Goal: Task Accomplishment & Management: Use online tool/utility

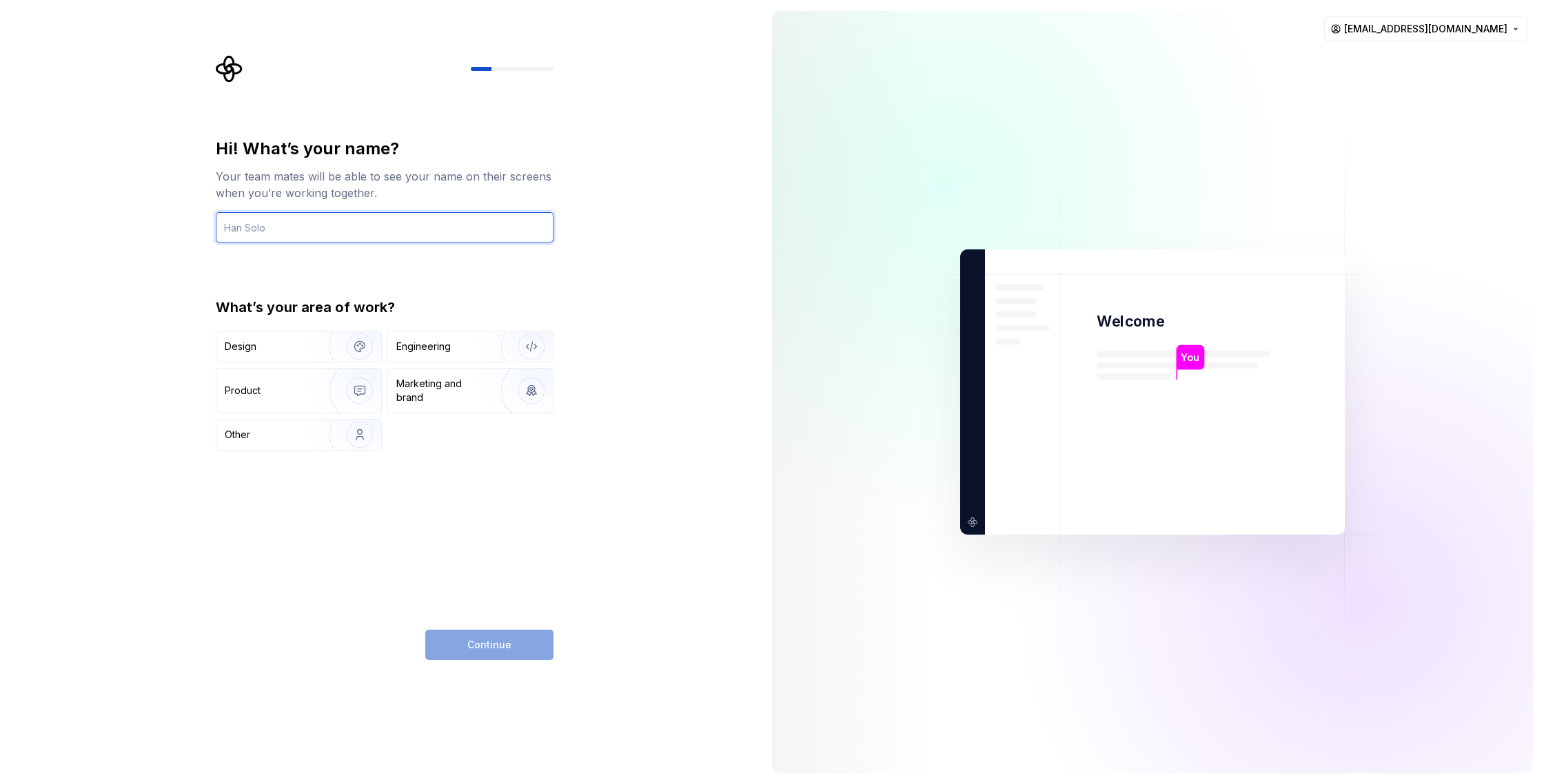
click at [346, 231] on input "text" at bounding box center [385, 227] width 337 height 31
click at [275, 347] on div "Design" at bounding box center [268, 347] width 87 height 14
click at [305, 232] on input "text" at bounding box center [385, 227] width 337 height 31
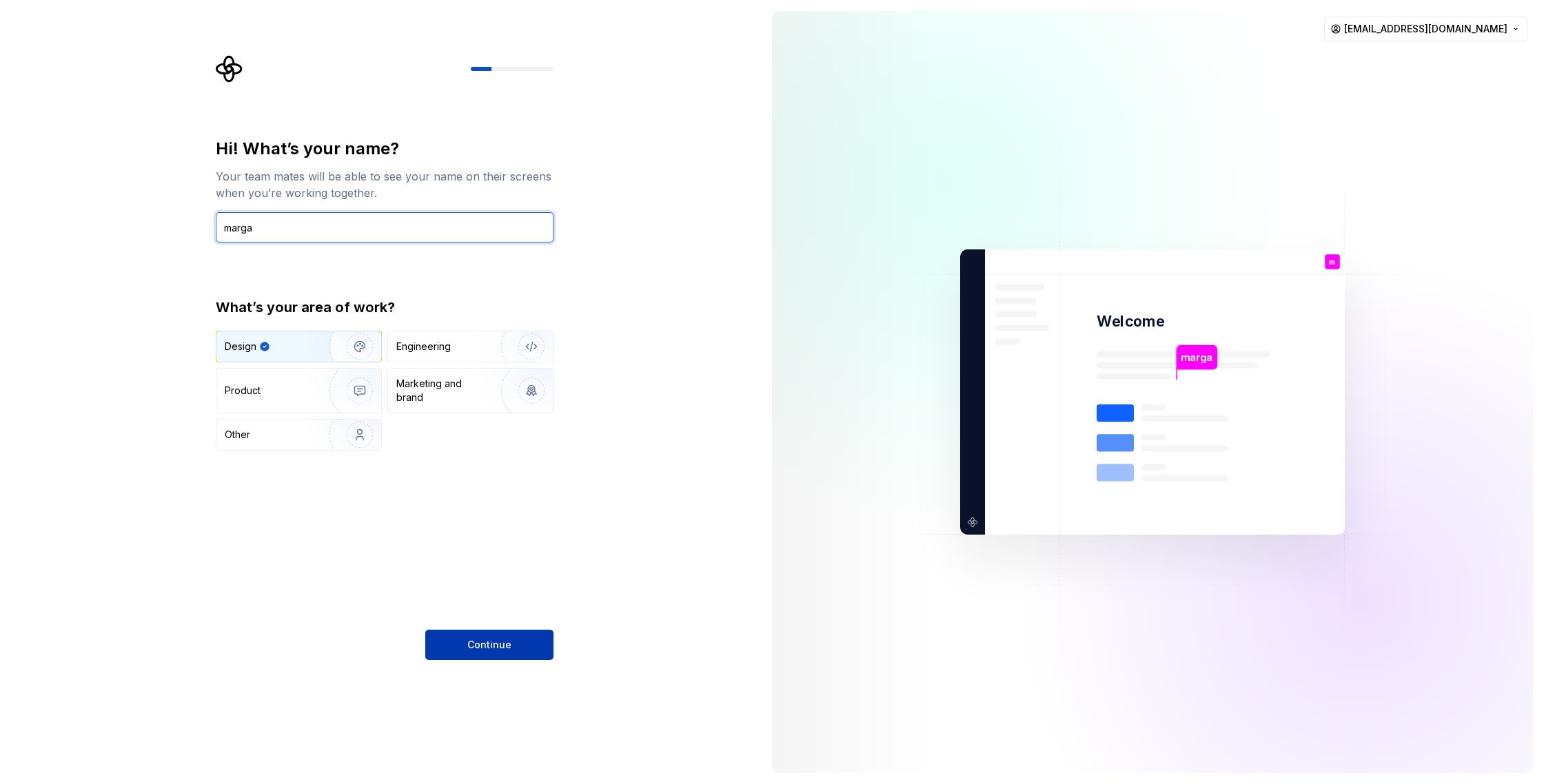
type input "marga"
click at [488, 646] on span "Continue" at bounding box center [490, 645] width 44 height 14
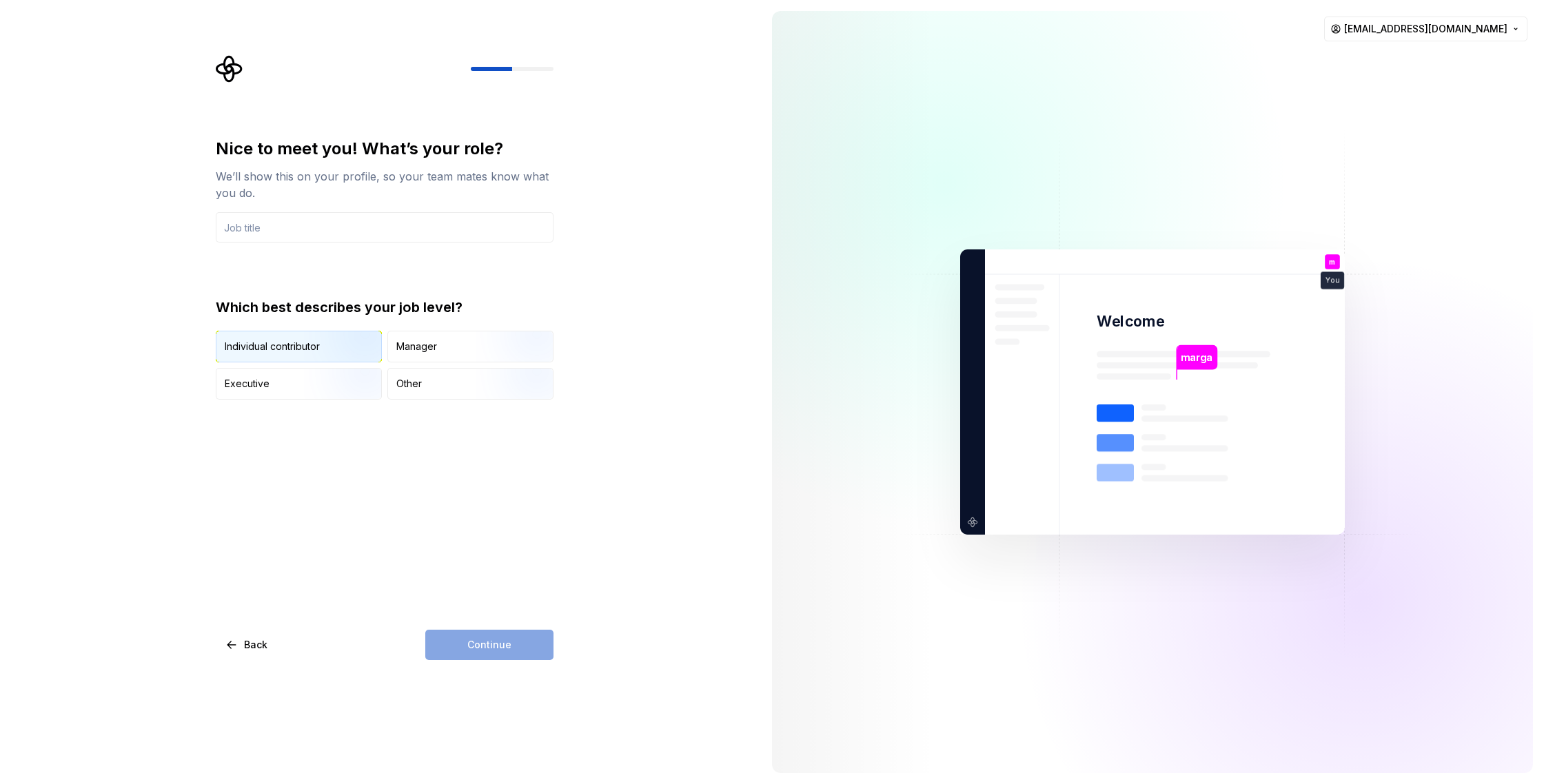
click at [329, 352] on img "button" at bounding box center [348, 364] width 88 height 93
click at [480, 651] on div "Continue" at bounding box center [489, 645] width 129 height 31
click at [292, 230] on input "text" at bounding box center [385, 227] width 337 height 31
type input "student"
click at [510, 634] on button "Continue" at bounding box center [489, 645] width 129 height 31
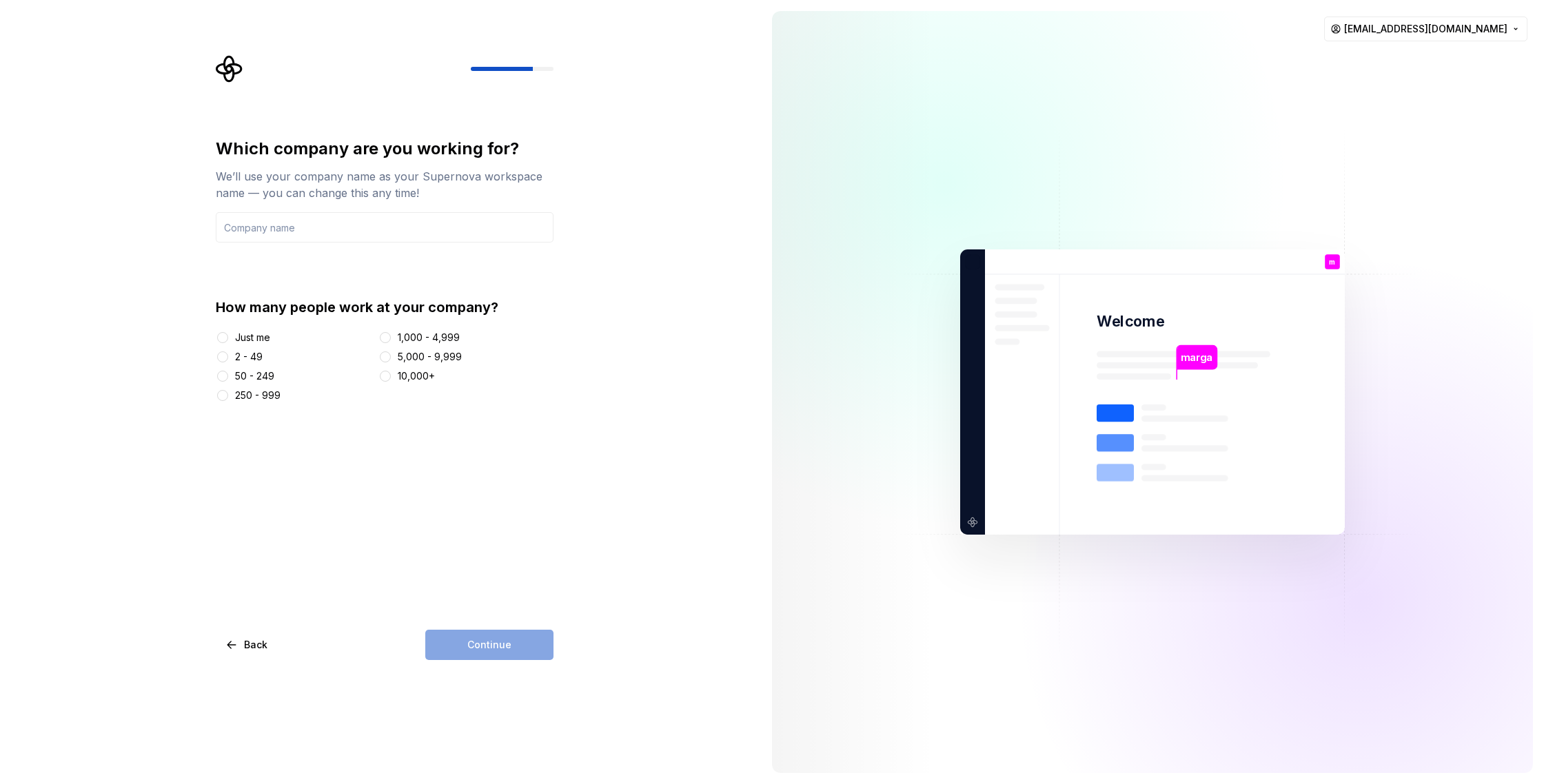
click at [250, 331] on div "Just me" at bounding box center [253, 337] width 35 height 14
click at [228, 332] on button "Just me" at bounding box center [222, 337] width 11 height 11
click at [487, 651] on div "Continue" at bounding box center [489, 645] width 129 height 31
click at [272, 212] on input "text" at bounding box center [385, 227] width 337 height 31
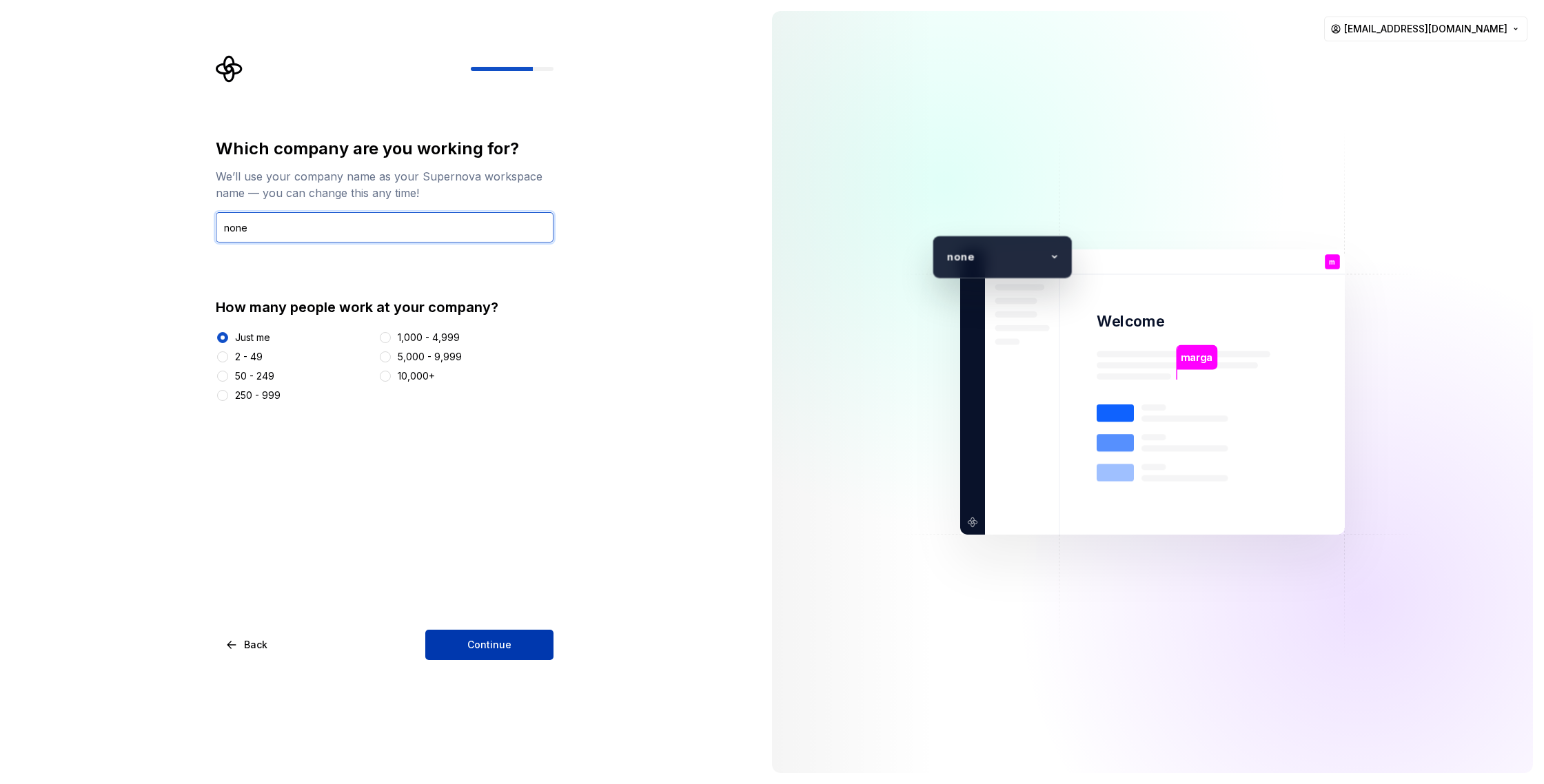
type input "none"
click at [481, 651] on span "Continue" at bounding box center [490, 645] width 44 height 14
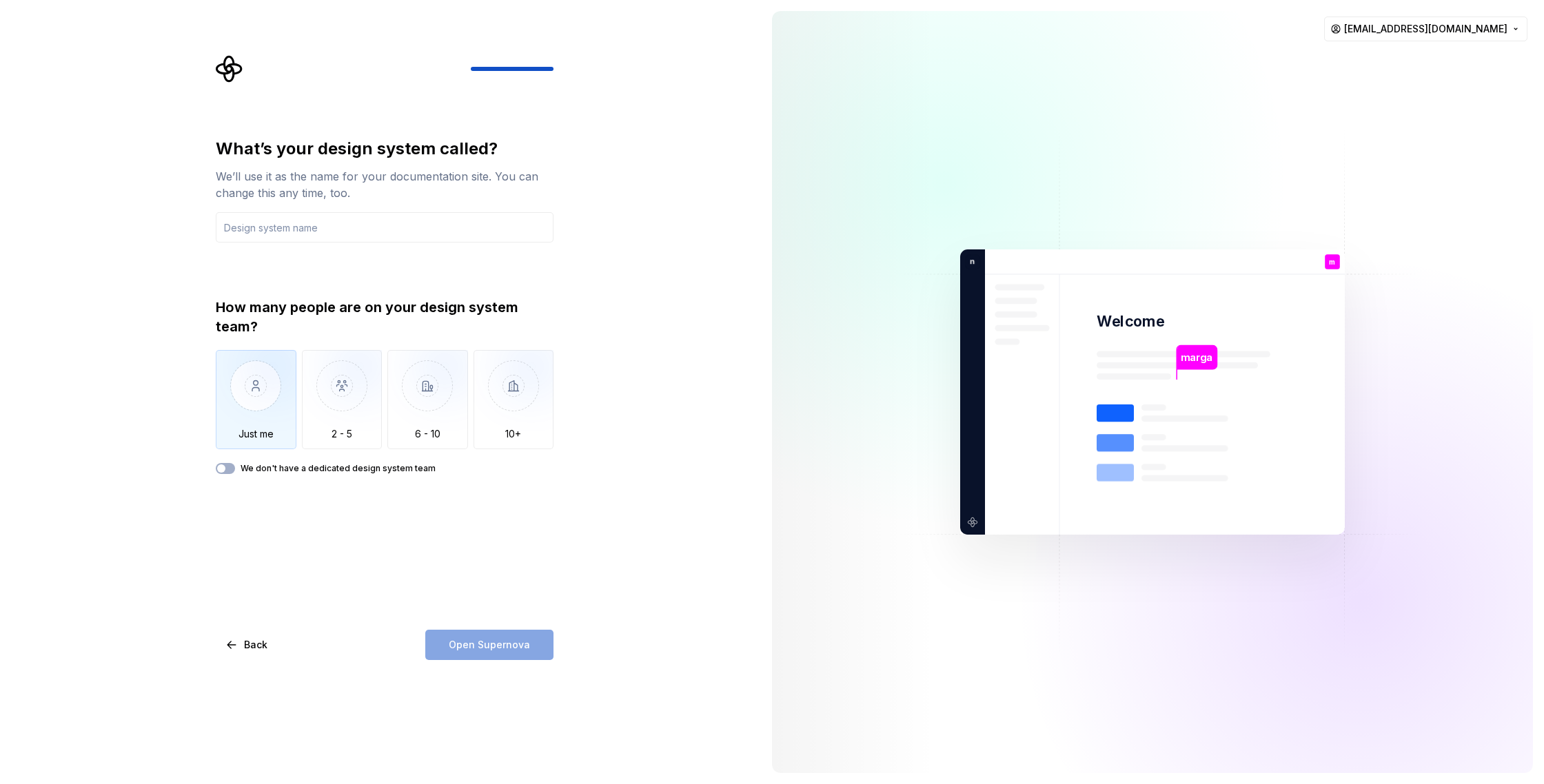
click at [241, 420] on img "button" at bounding box center [256, 397] width 80 height 93
click at [217, 468] on span "button" at bounding box center [220, 468] width 8 height 8
click at [483, 652] on div "Open Supernova" at bounding box center [489, 645] width 129 height 31
click at [236, 216] on input "text" at bounding box center [385, 227] width 337 height 31
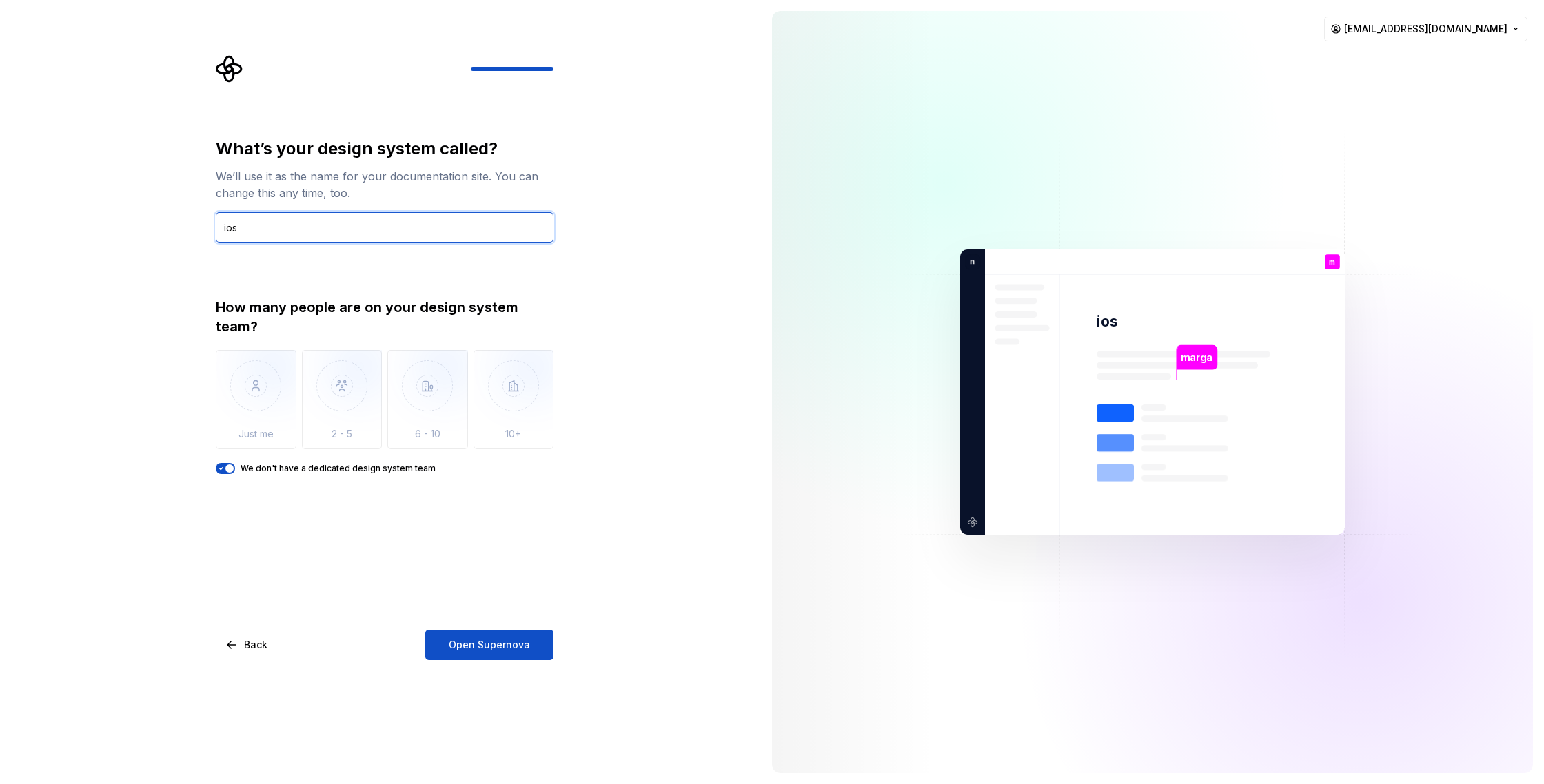
type input "ios"
click at [233, 470] on span "button" at bounding box center [229, 468] width 8 height 8
click at [254, 443] on div "Just me" at bounding box center [256, 400] width 80 height 100
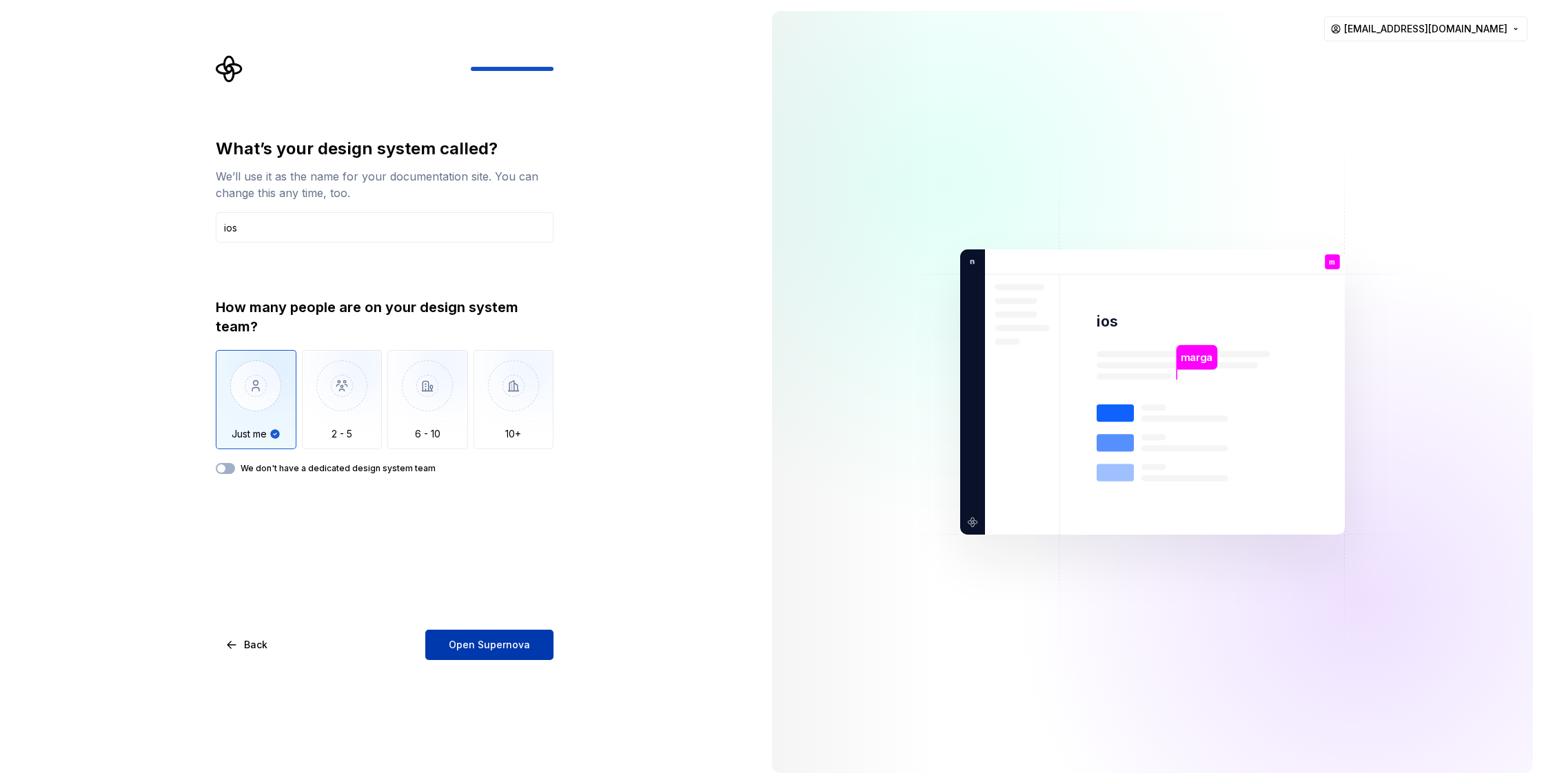
click at [503, 636] on button "Open Supernova" at bounding box center [489, 645] width 129 height 31
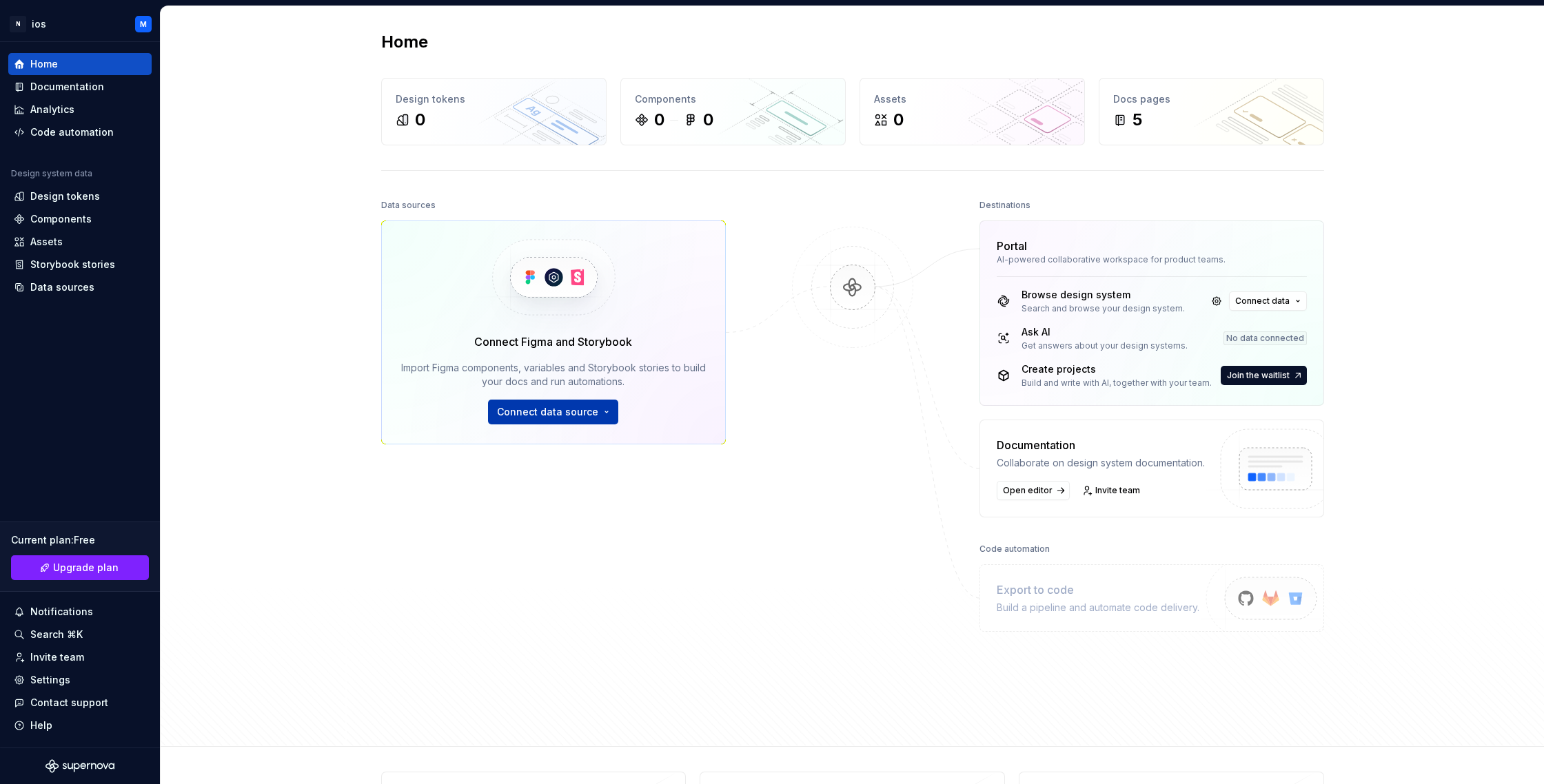
click at [614, 415] on button "Connect data source" at bounding box center [553, 412] width 130 height 24
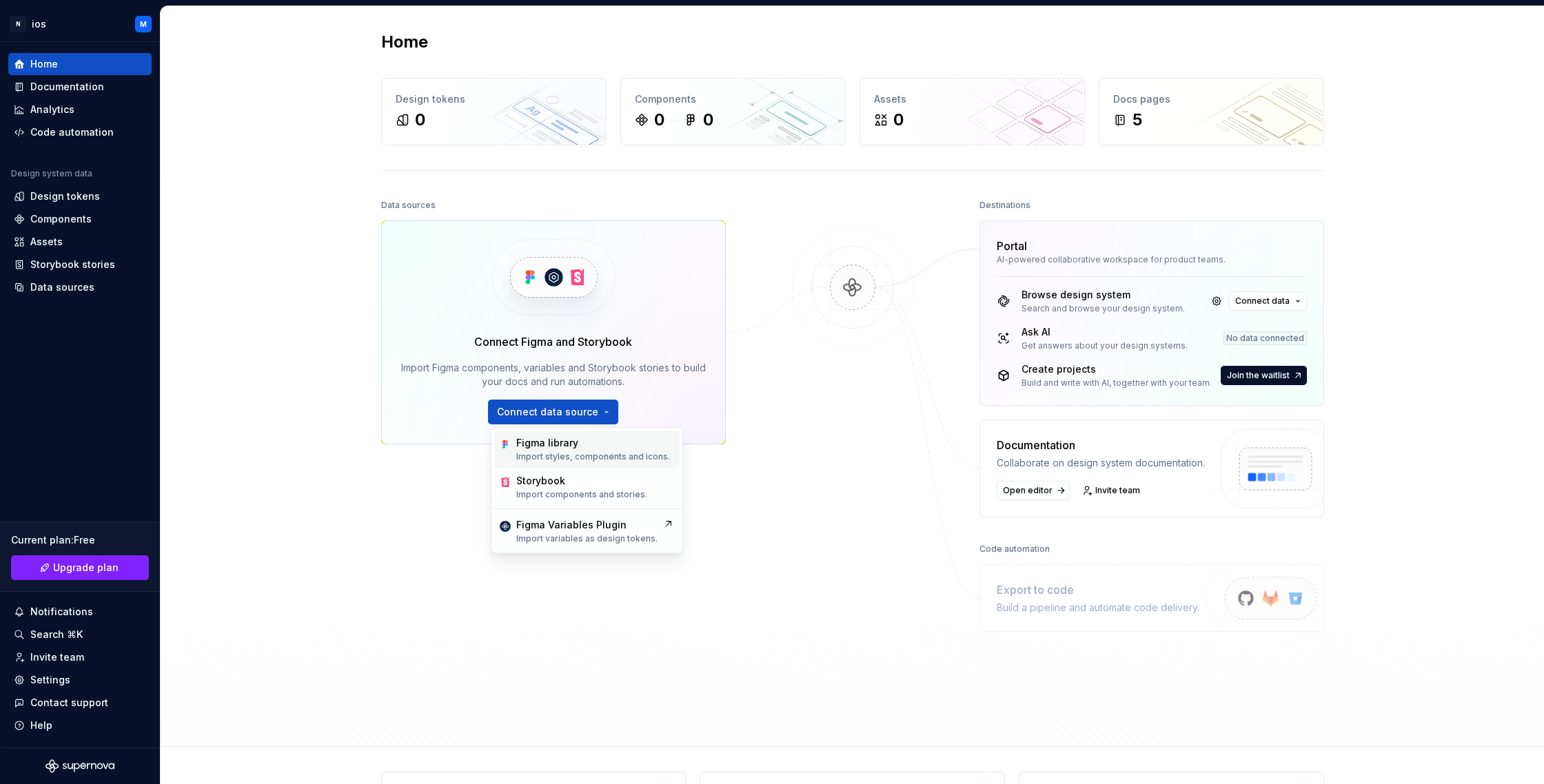
click at [570, 463] on div "Figma library Import styles, components and icons." at bounding box center [587, 449] width 185 height 38
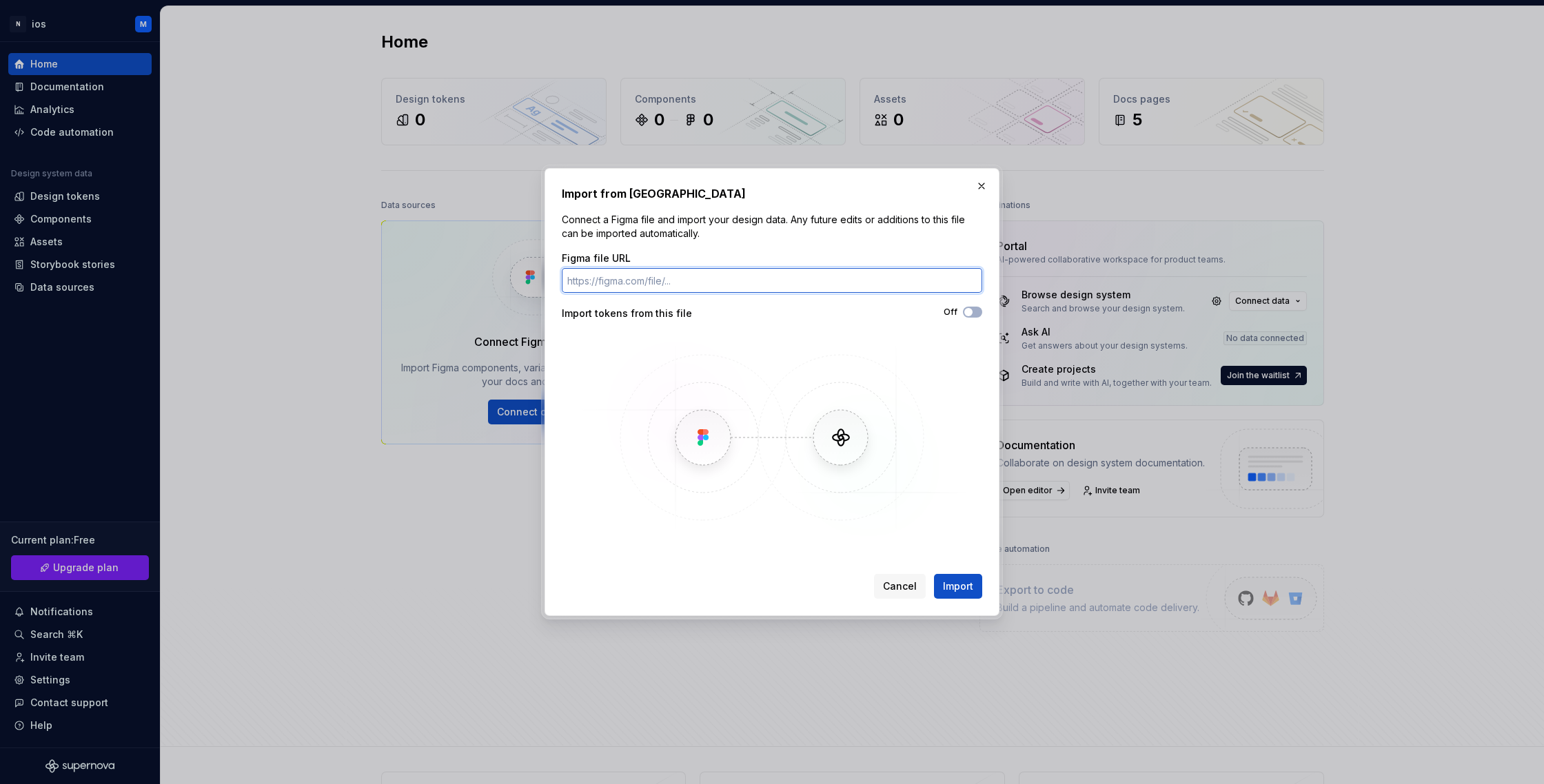
paste input "https://www.figma.com/design/qFz00sztIJwRbnaKQQUlDQ/Tribu-ux-Talentech?node-id=…"
type input "https://www.figma.com/design/qFz00sztIJwRbnaKQQUlDQ/Tribu-ux-Talentech?node-id=…"
click at [955, 586] on span "Import" at bounding box center [958, 586] width 31 height 14
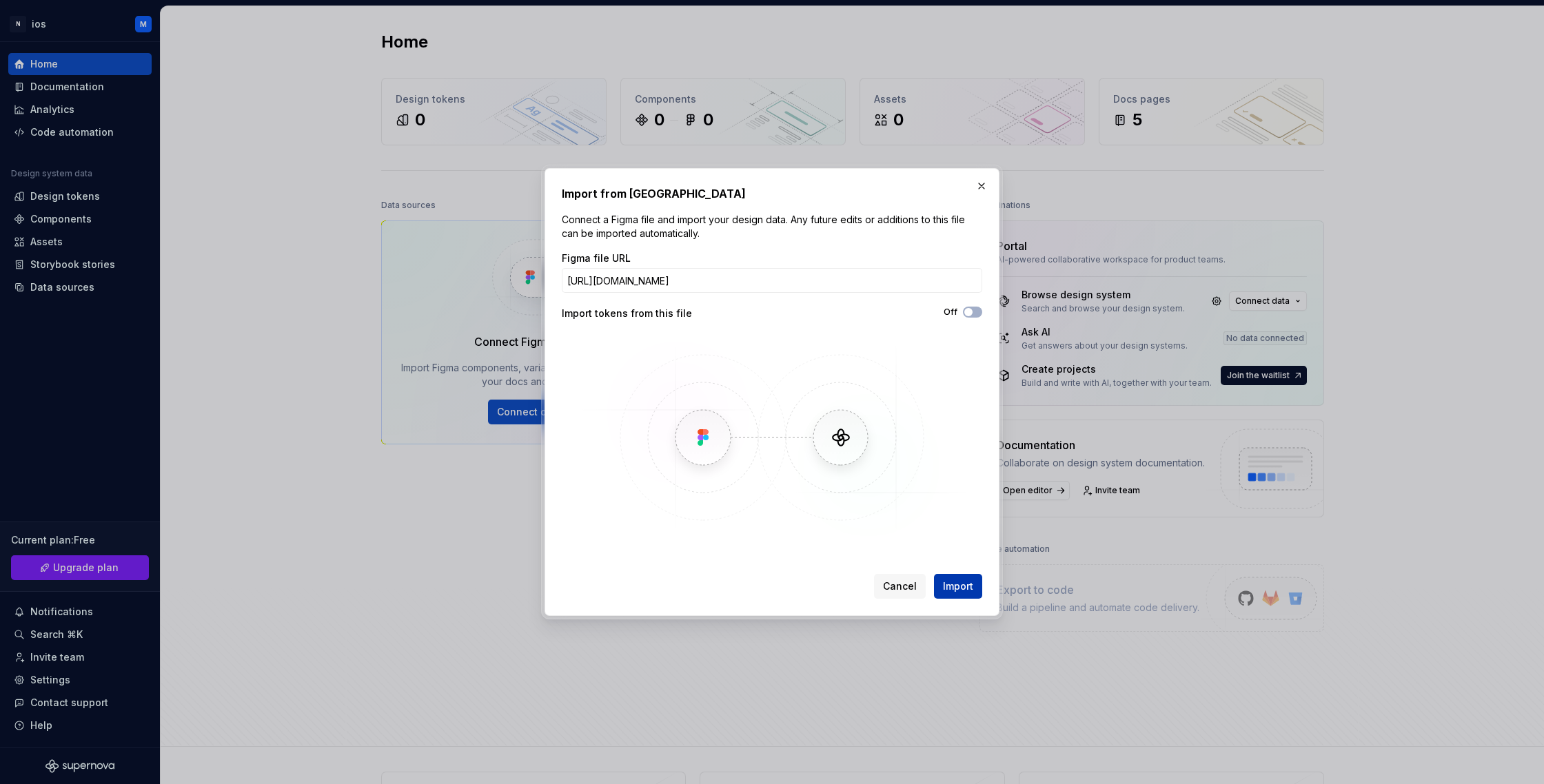
click at [949, 588] on span "Import" at bounding box center [958, 586] width 31 height 14
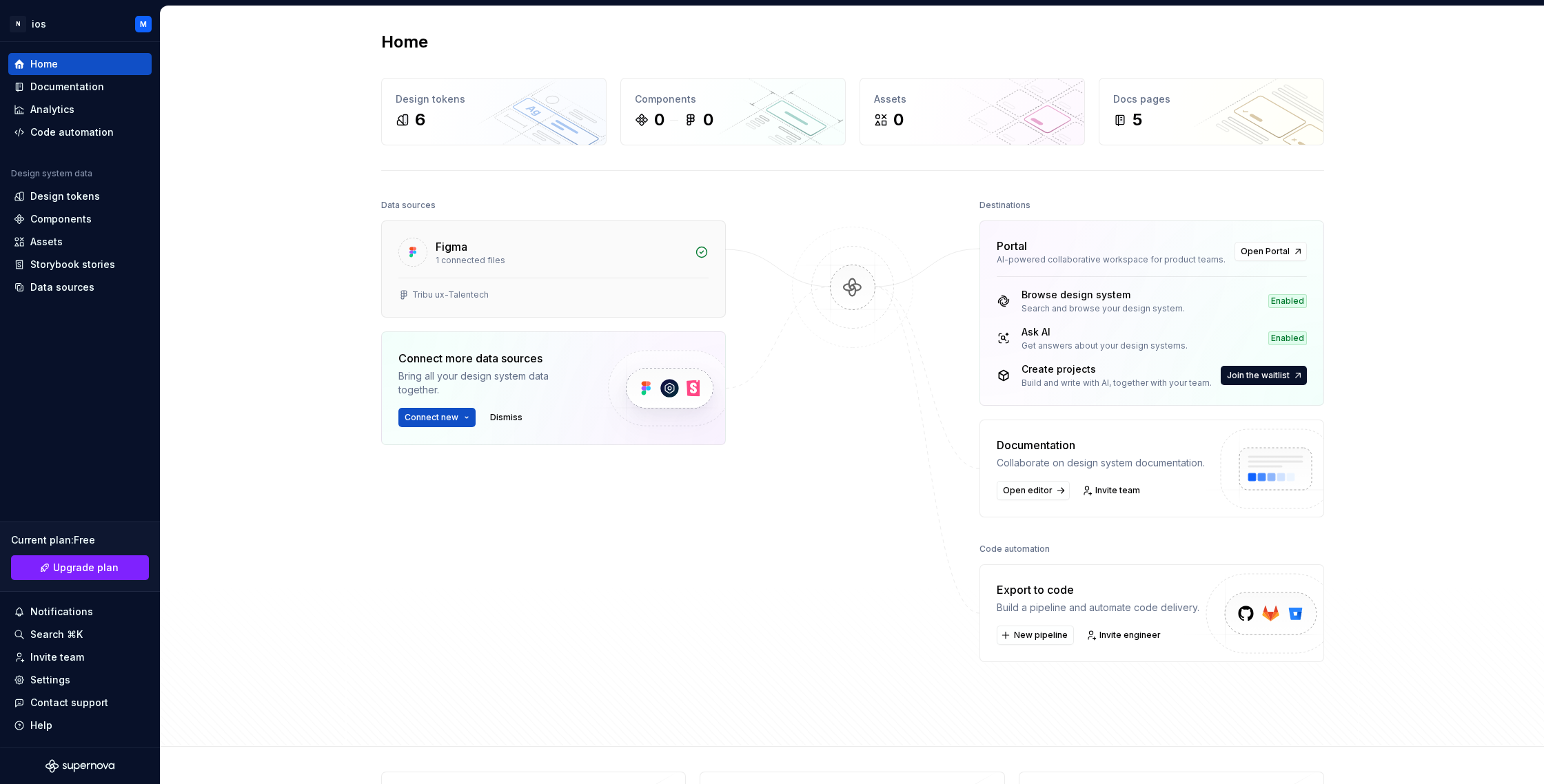
click at [452, 264] on div "1 connected files" at bounding box center [560, 260] width 251 height 11
click at [578, 275] on div "Figma 1 connected files" at bounding box center [553, 249] width 344 height 57
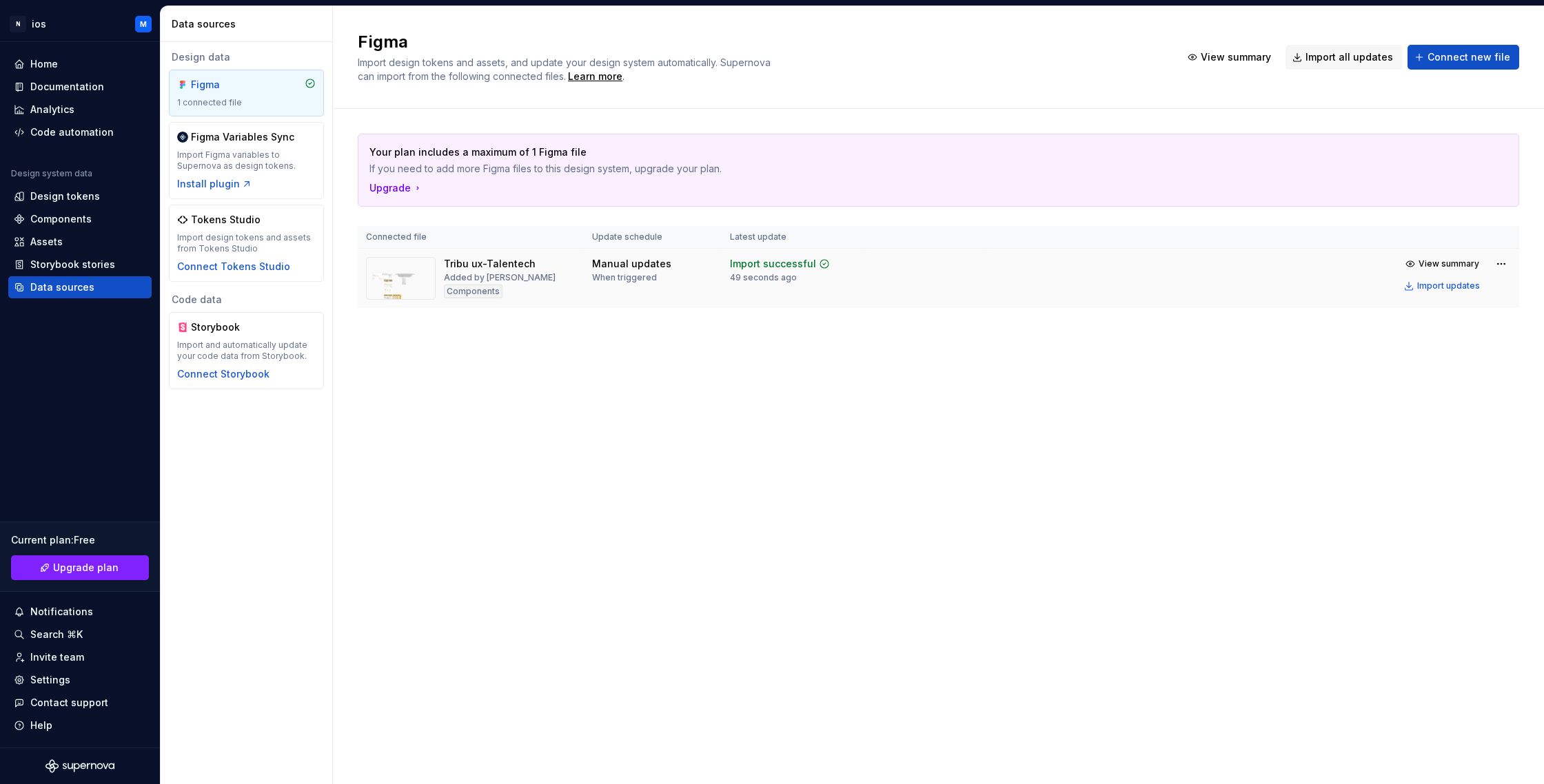
click at [391, 275] on img at bounding box center [401, 278] width 70 height 43
click at [455, 288] on div "Components" at bounding box center [473, 292] width 59 height 14
click at [428, 285] on img at bounding box center [401, 278] width 70 height 43
click at [406, 279] on img at bounding box center [401, 278] width 70 height 43
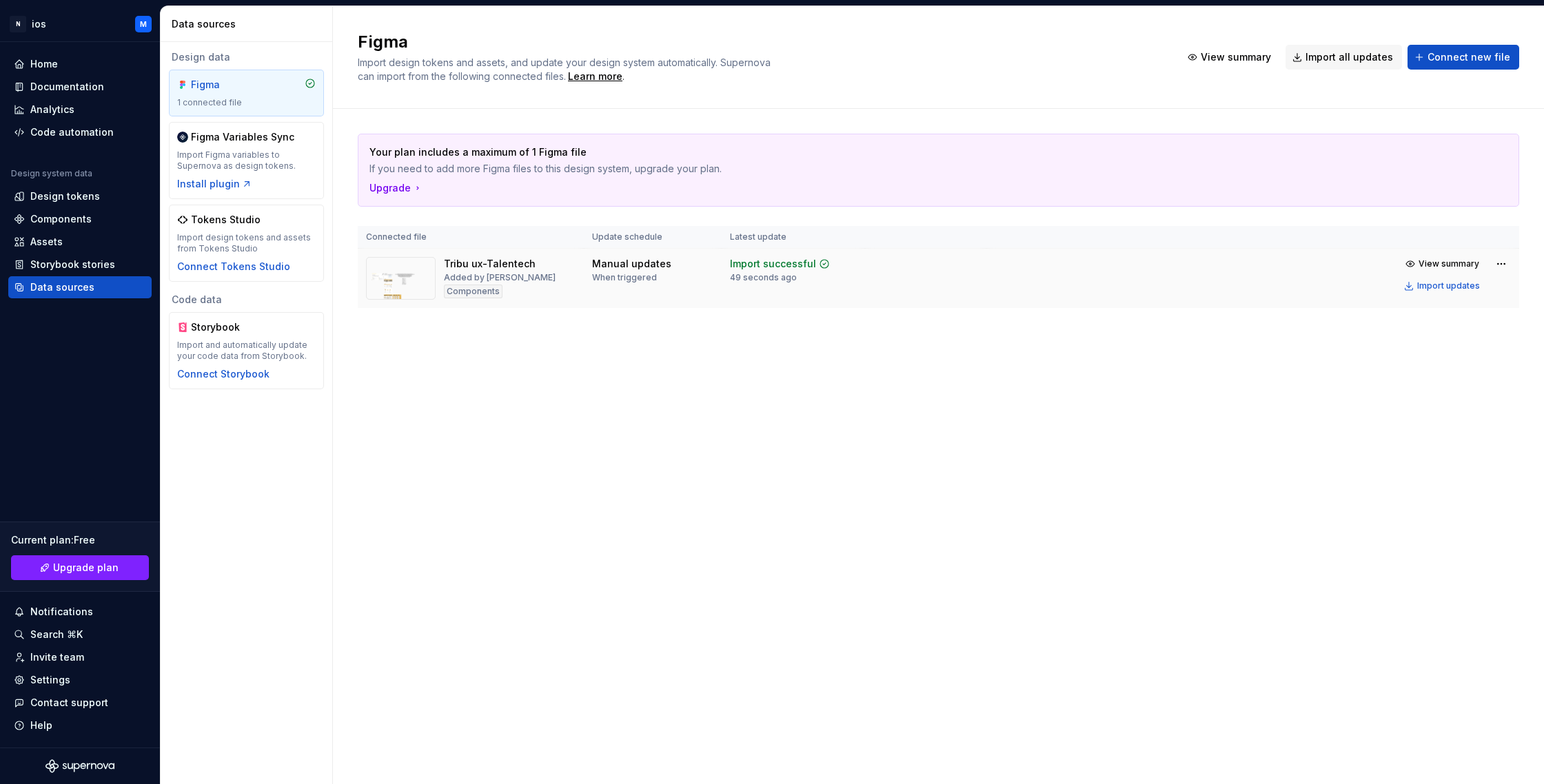
click at [406, 279] on img at bounding box center [401, 278] width 70 height 43
click at [458, 294] on div "Components" at bounding box center [473, 292] width 59 height 14
click at [1449, 265] on span "View summary" at bounding box center [1449, 264] width 60 height 11
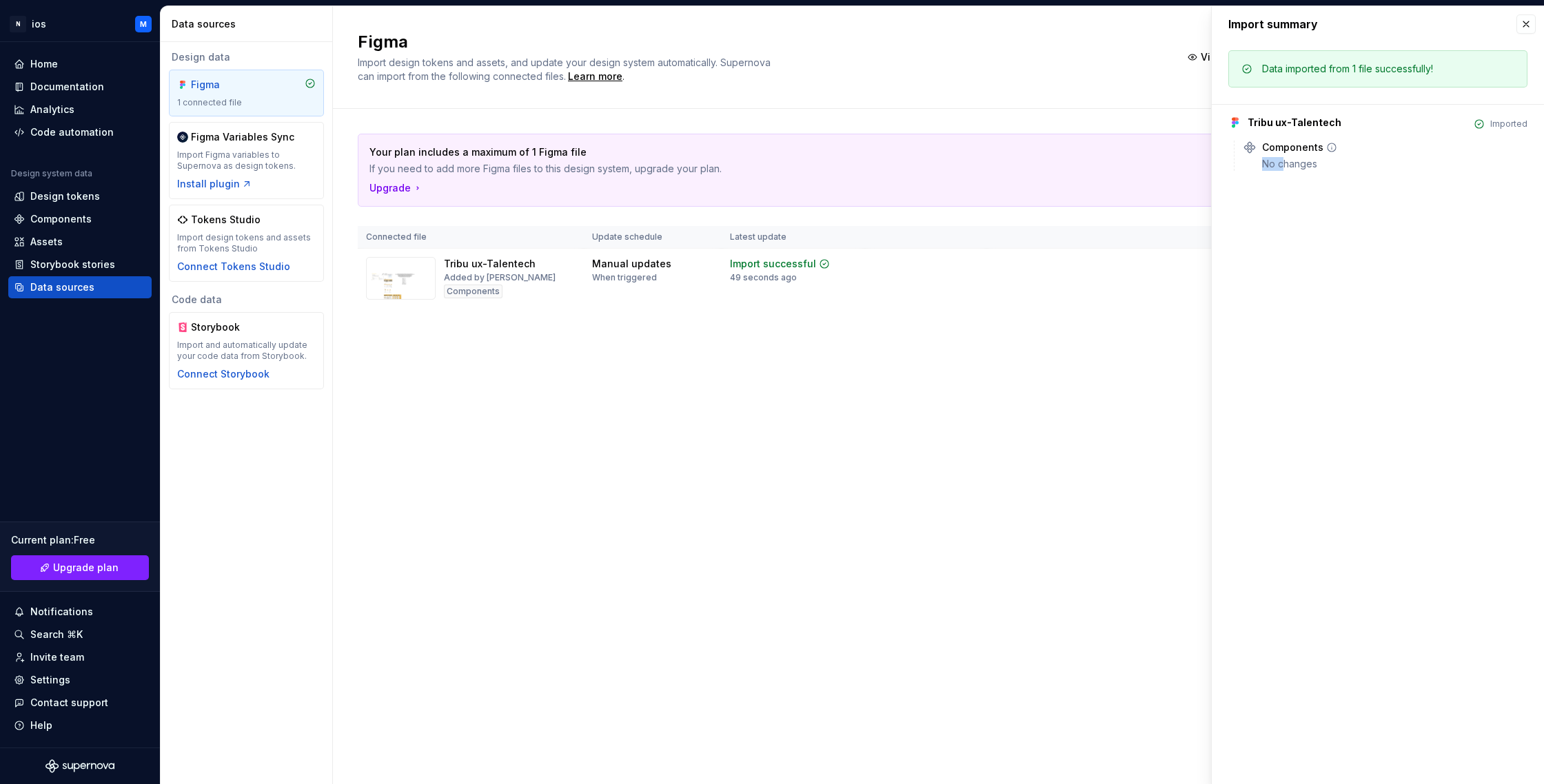
click at [1284, 157] on div "No changes" at bounding box center [1395, 164] width 266 height 14
